Goal: Find specific page/section: Find specific page/section

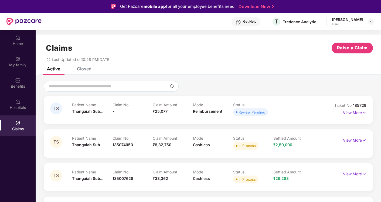
scroll to position [30, 0]
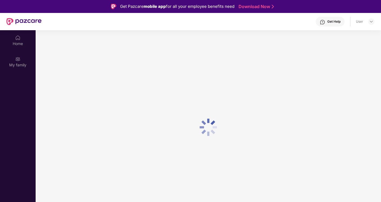
scroll to position [30, 0]
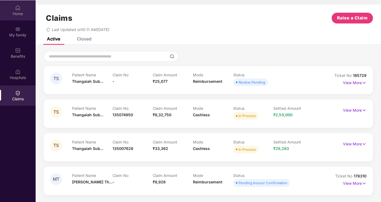
click at [15, 11] on div "Home" at bounding box center [18, 13] width 36 height 5
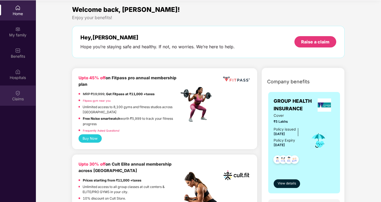
click at [13, 96] on div "Claims" at bounding box center [18, 98] width 36 height 5
